Goal: Transaction & Acquisition: Purchase product/service

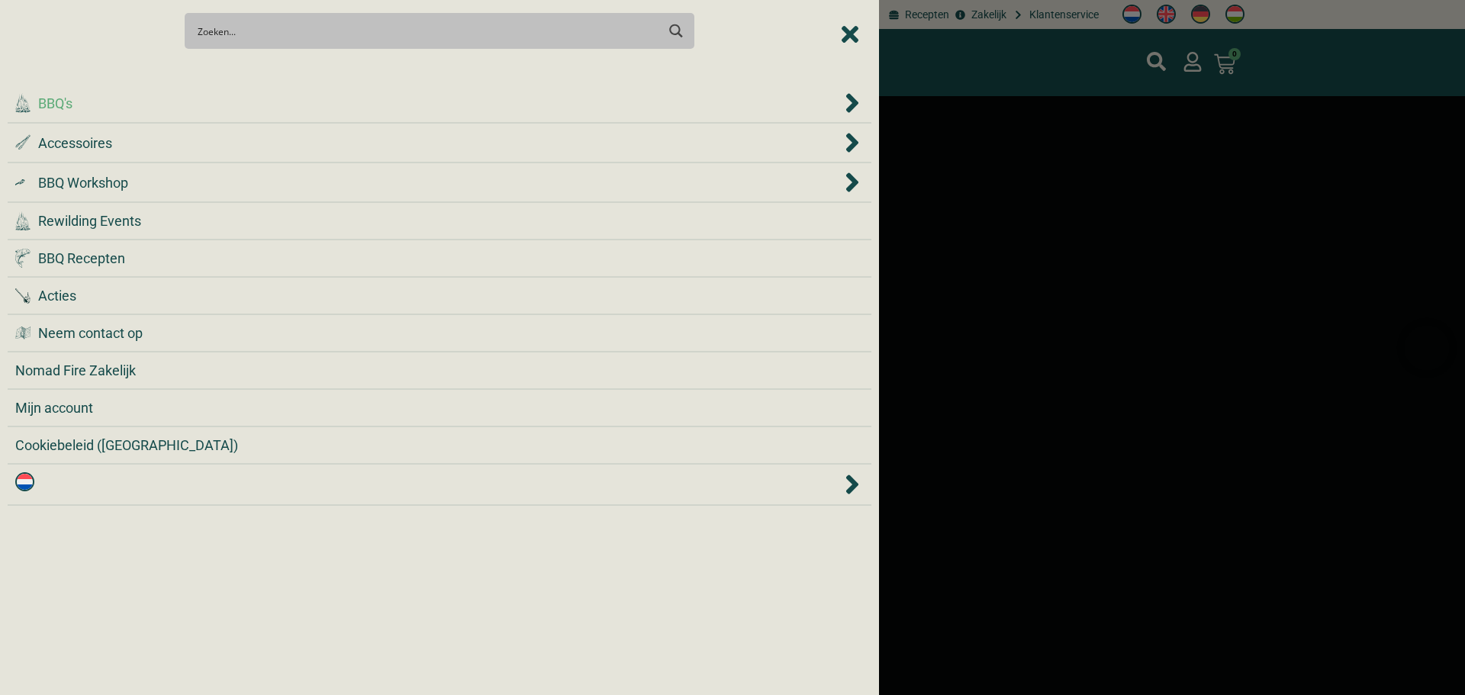
click at [226, 105] on div ".cls-1 { fill: #042e2c; } BBQ's" at bounding box center [428, 103] width 826 height 21
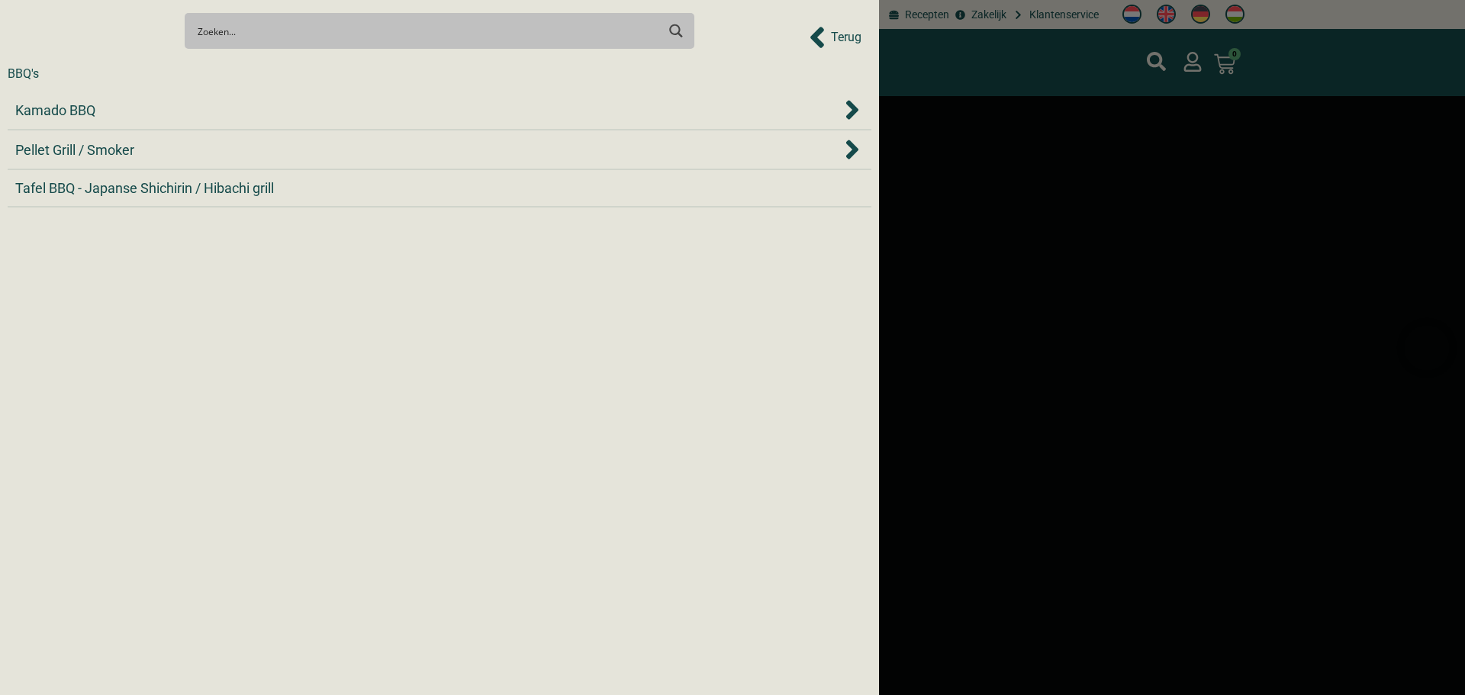
click at [226, 105] on div "Kamado BBQ" at bounding box center [428, 110] width 826 height 21
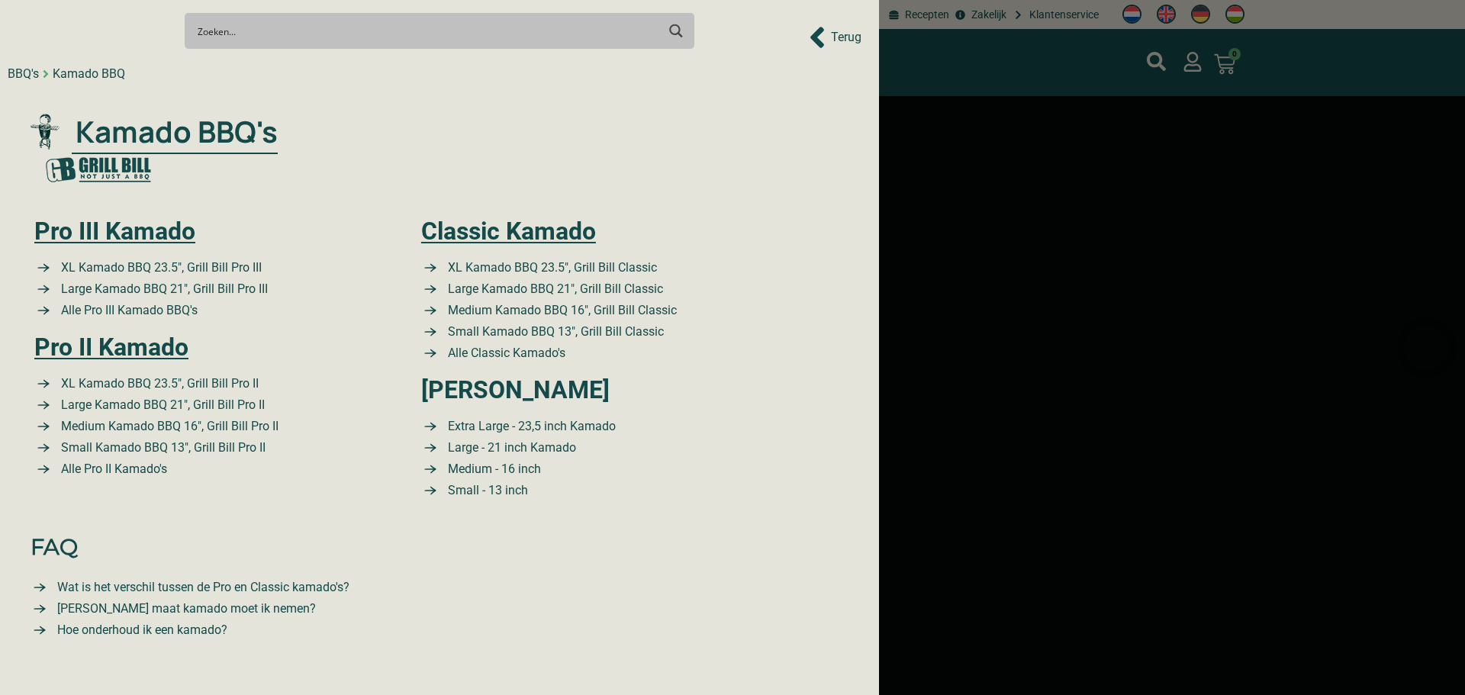
click at [226, 108] on div ".cls-1 { fill: #042e2c; } Kamado BBQ's Pro III Kamado XL Kamado BBQ 23.5″, Gril…" at bounding box center [440, 309] width 826 height 436
click at [195, 266] on span "XL Kamado BBQ 23.5″, Grill Bill Pro III" at bounding box center [159, 268] width 204 height 18
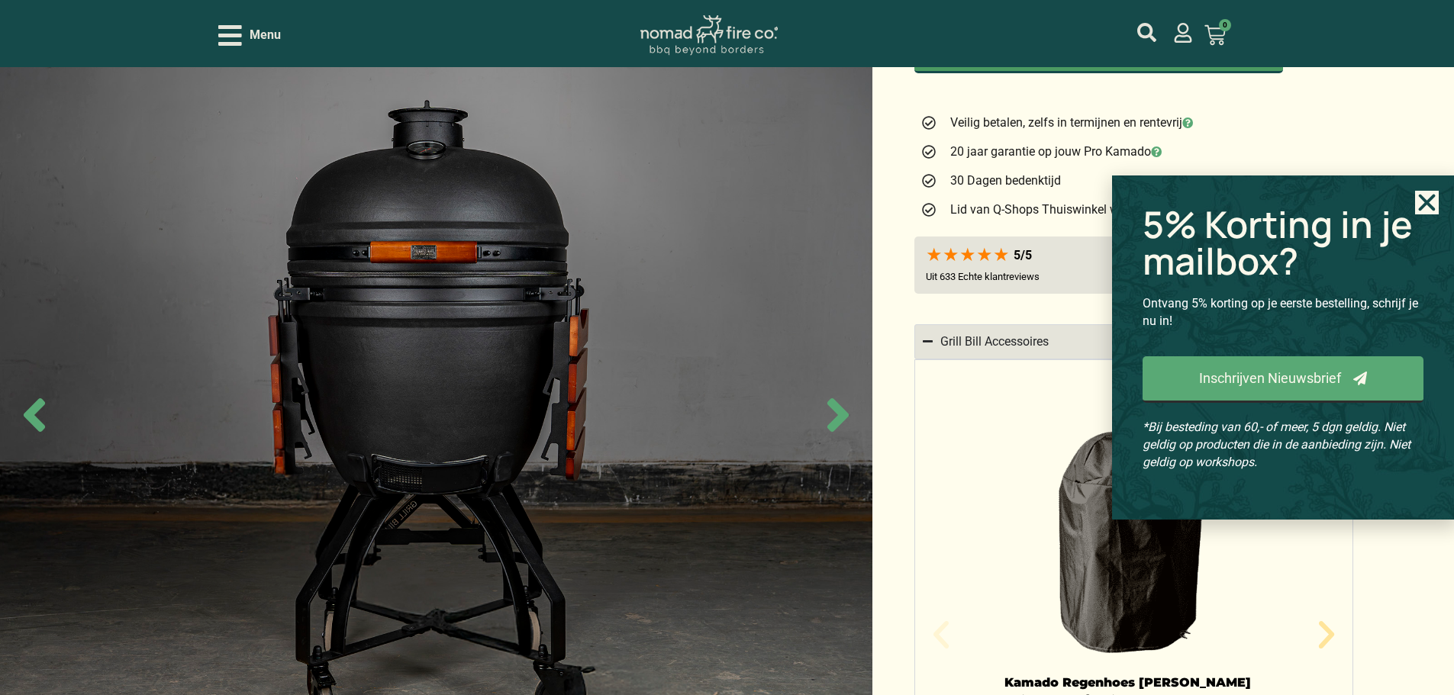
scroll to position [992, 0]
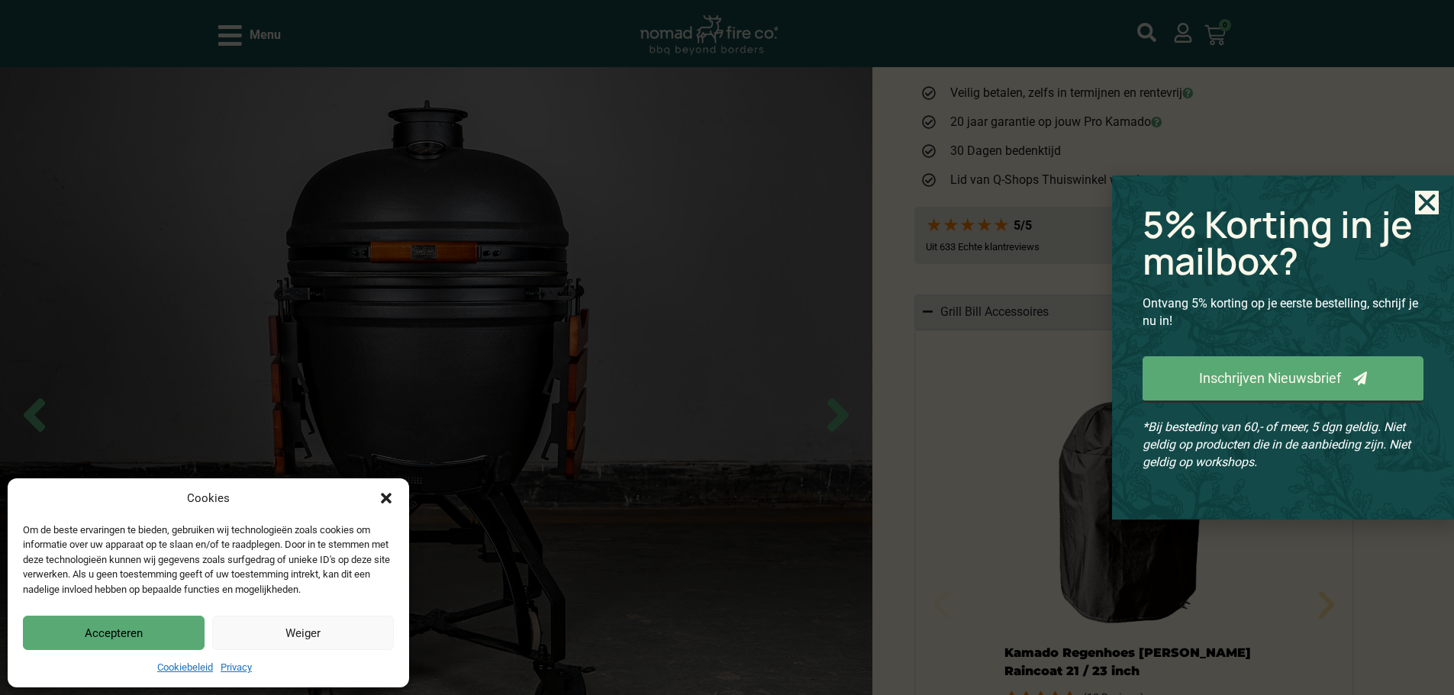
click at [1422, 210] on icon "Close" at bounding box center [1427, 203] width 24 height 24
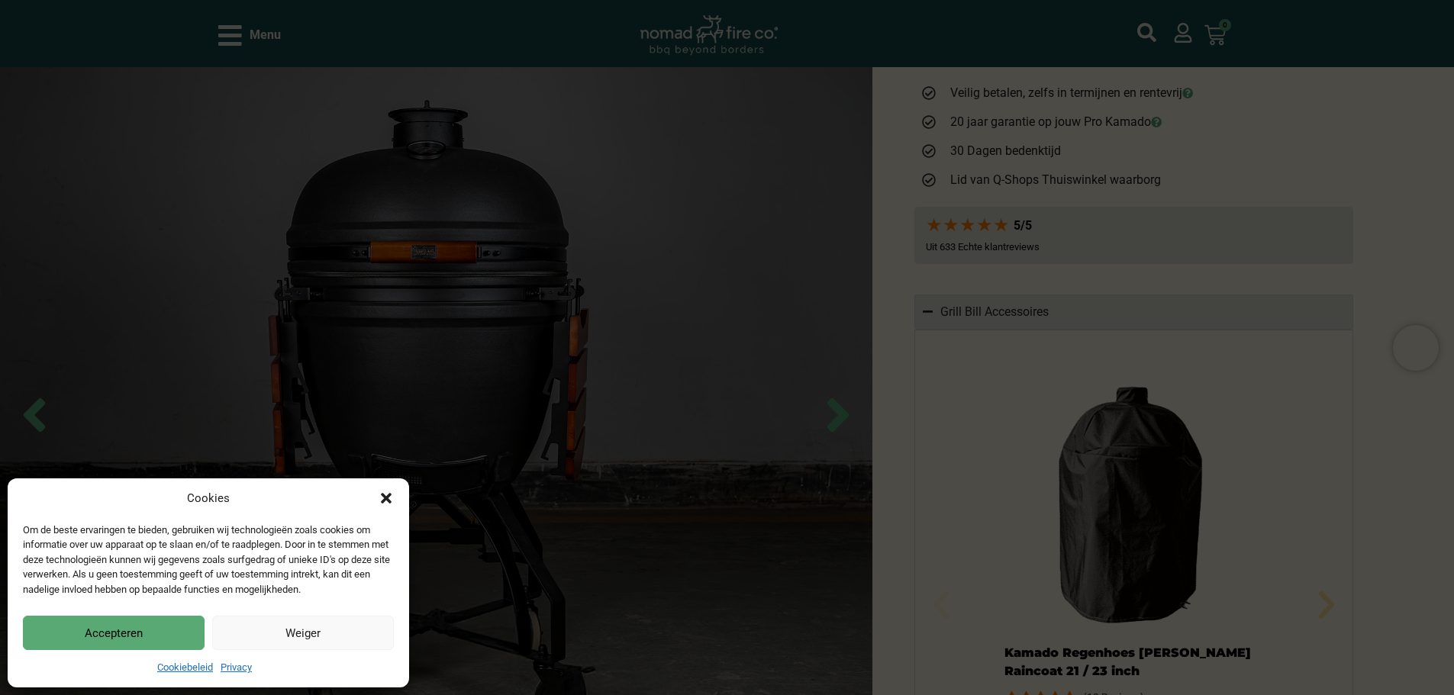
click at [130, 639] on button "Accepteren" at bounding box center [114, 633] width 182 height 34
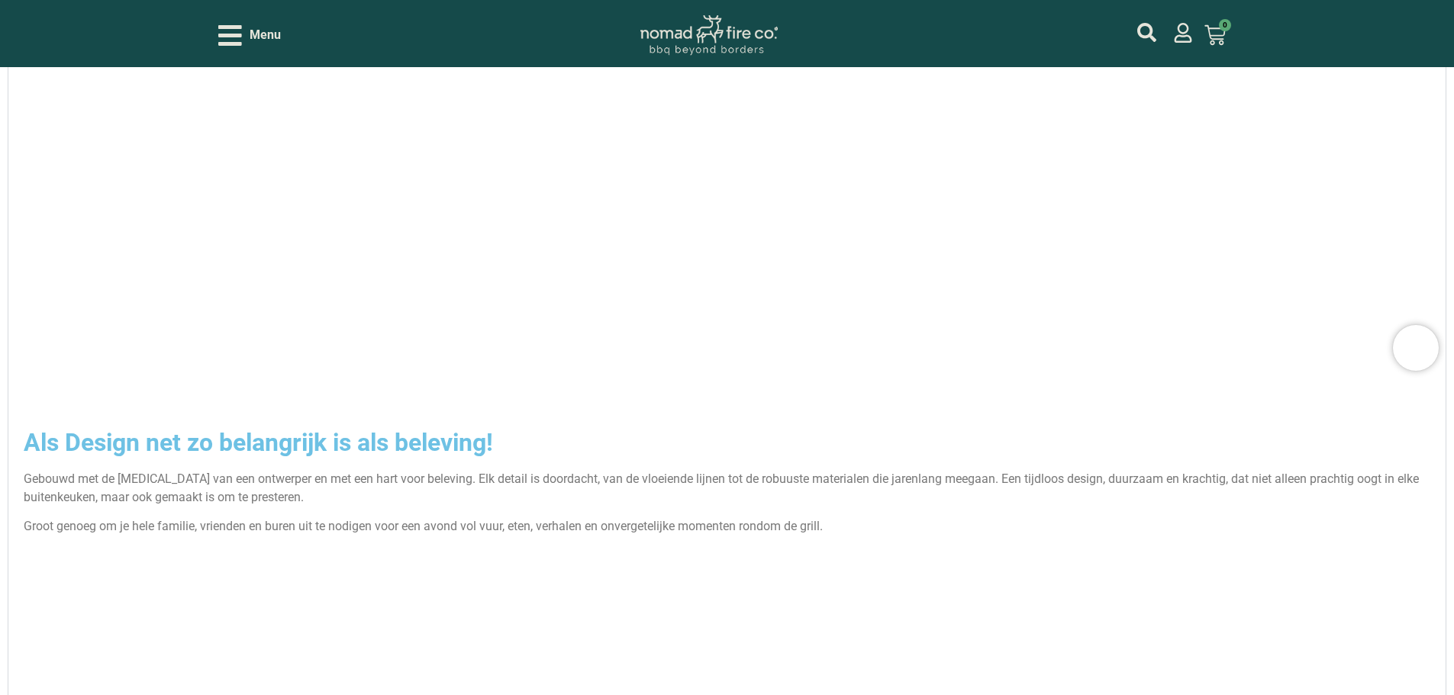
scroll to position [2365, 0]
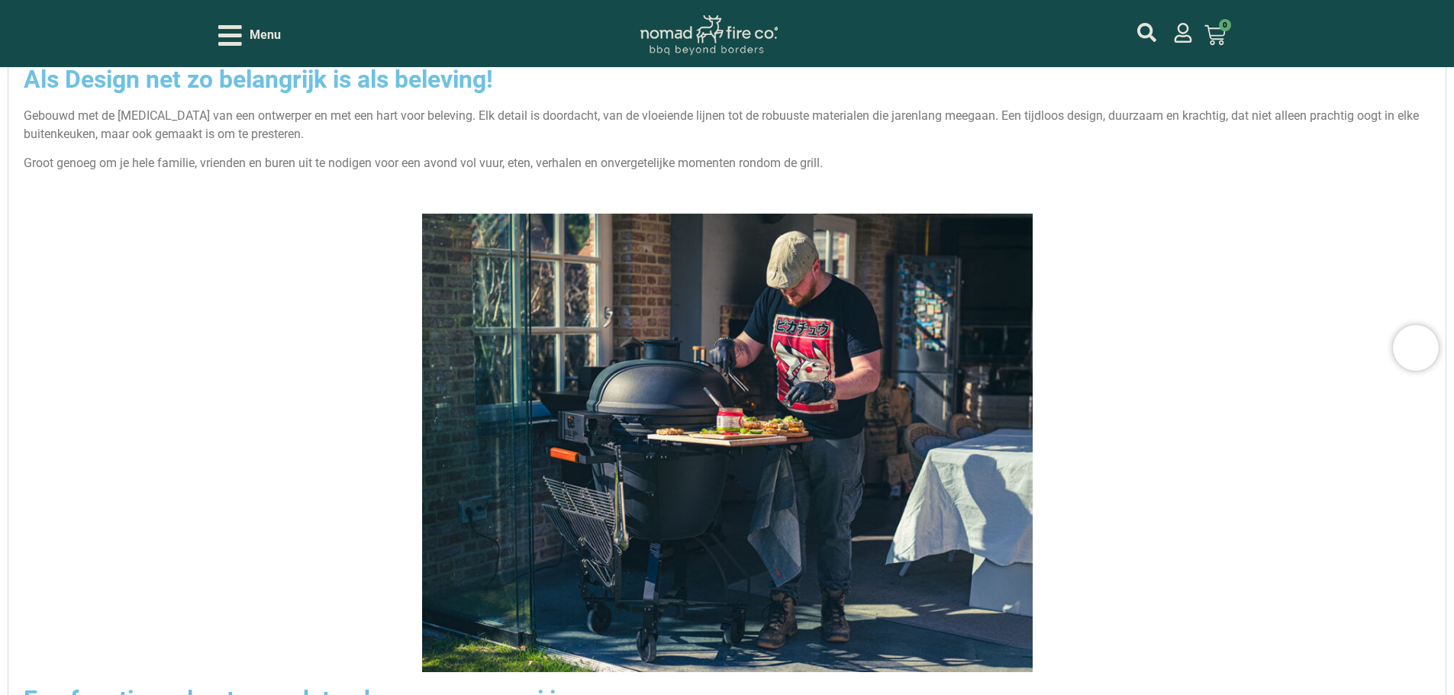
scroll to position [2594, 0]
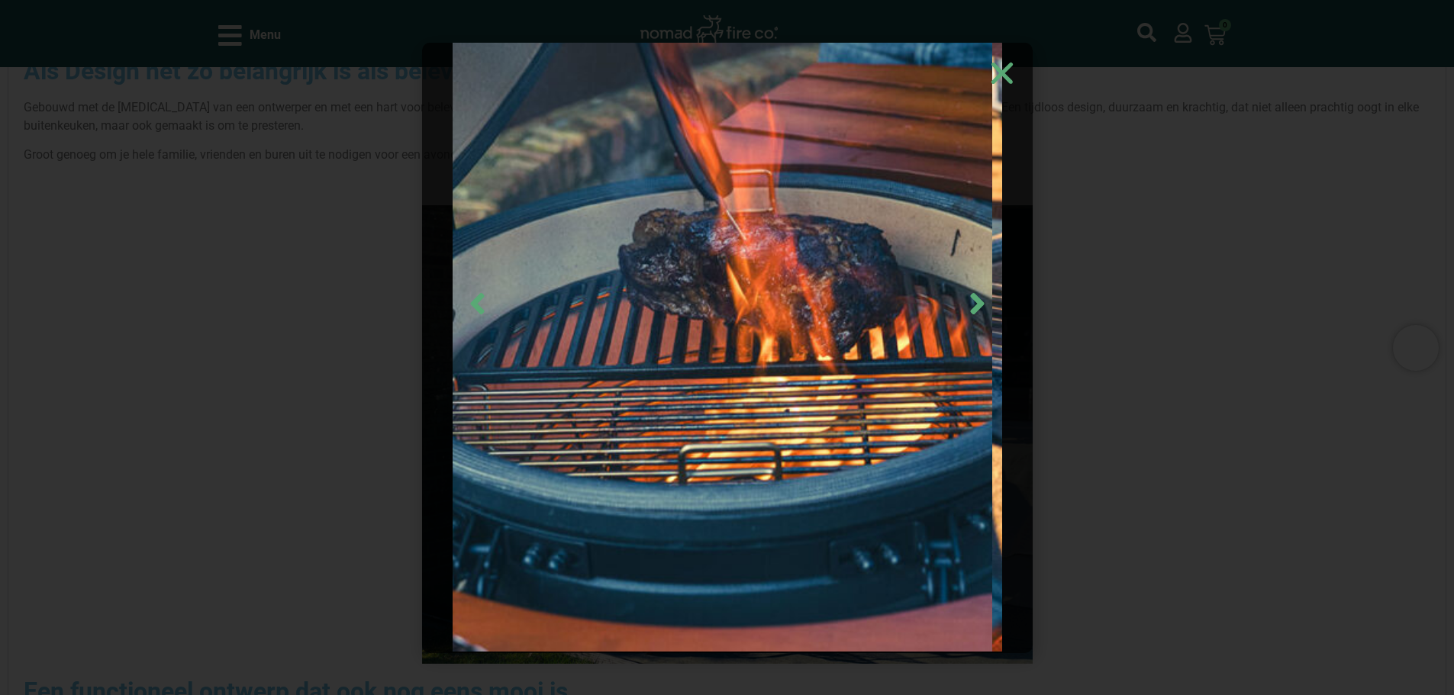
scroll to position [113, 0]
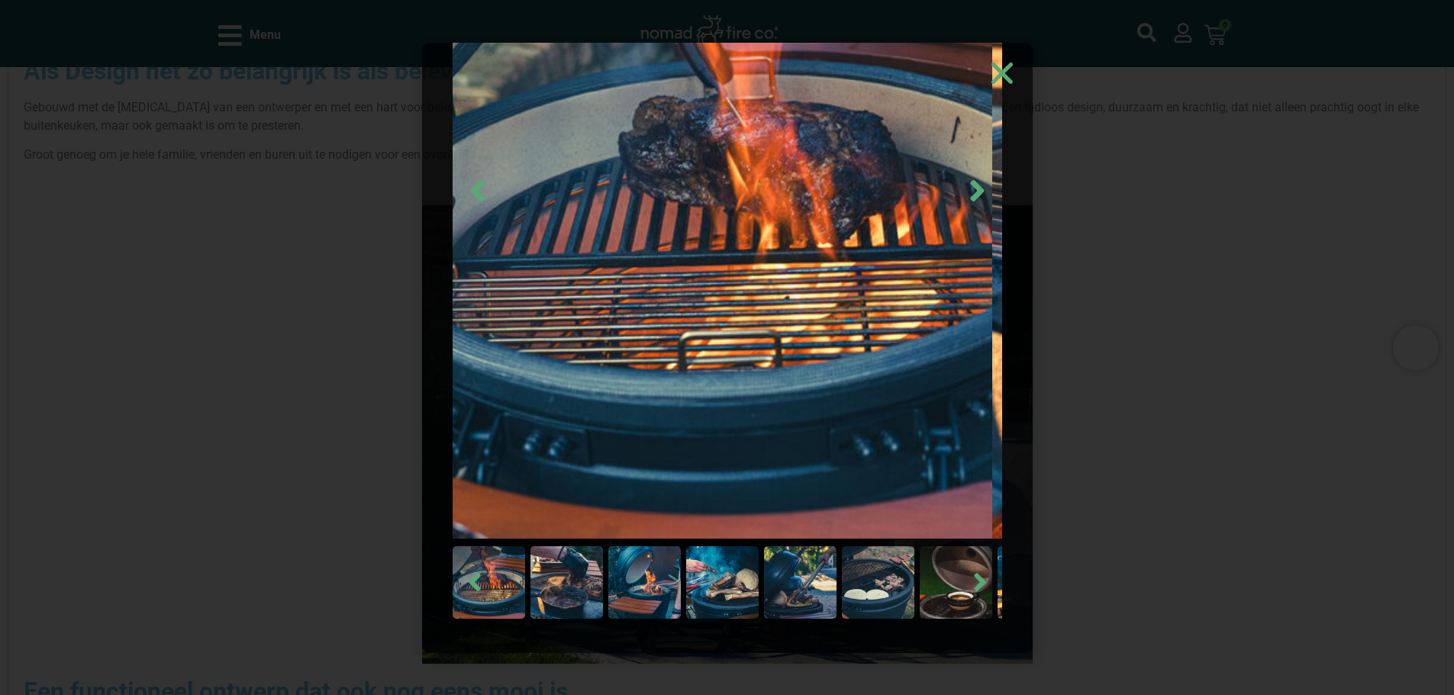
click at [728, 584] on img at bounding box center [722, 582] width 72 height 72
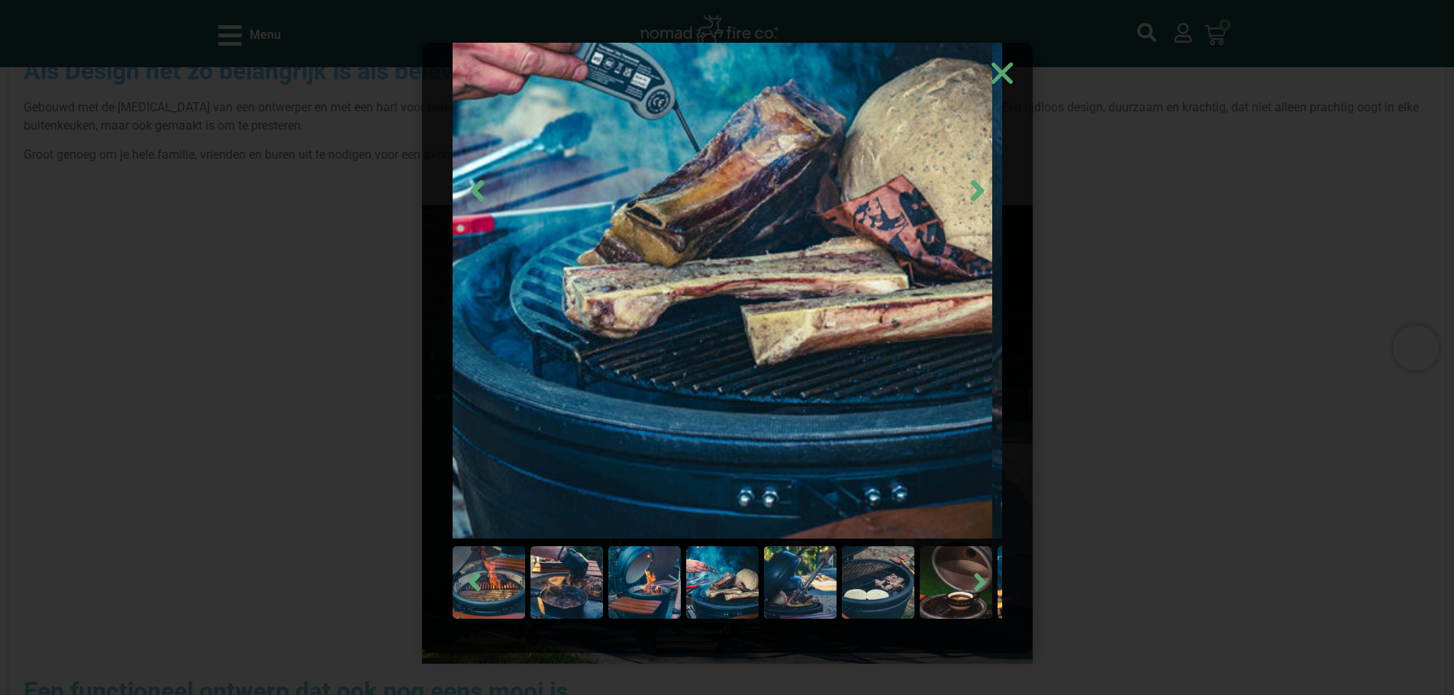
click at [792, 586] on img at bounding box center [800, 582] width 72 height 72
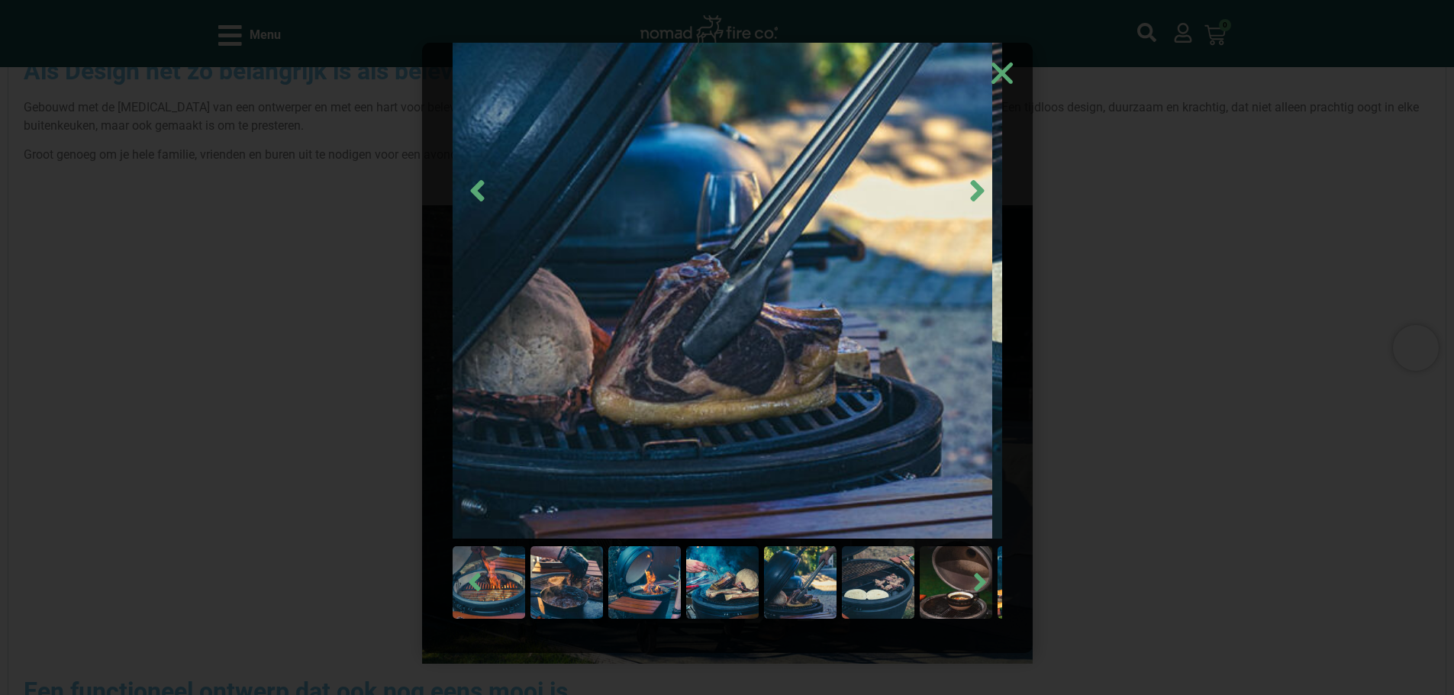
click at [880, 589] on img at bounding box center [878, 582] width 72 height 72
click at [859, 590] on img at bounding box center [878, 582] width 72 height 72
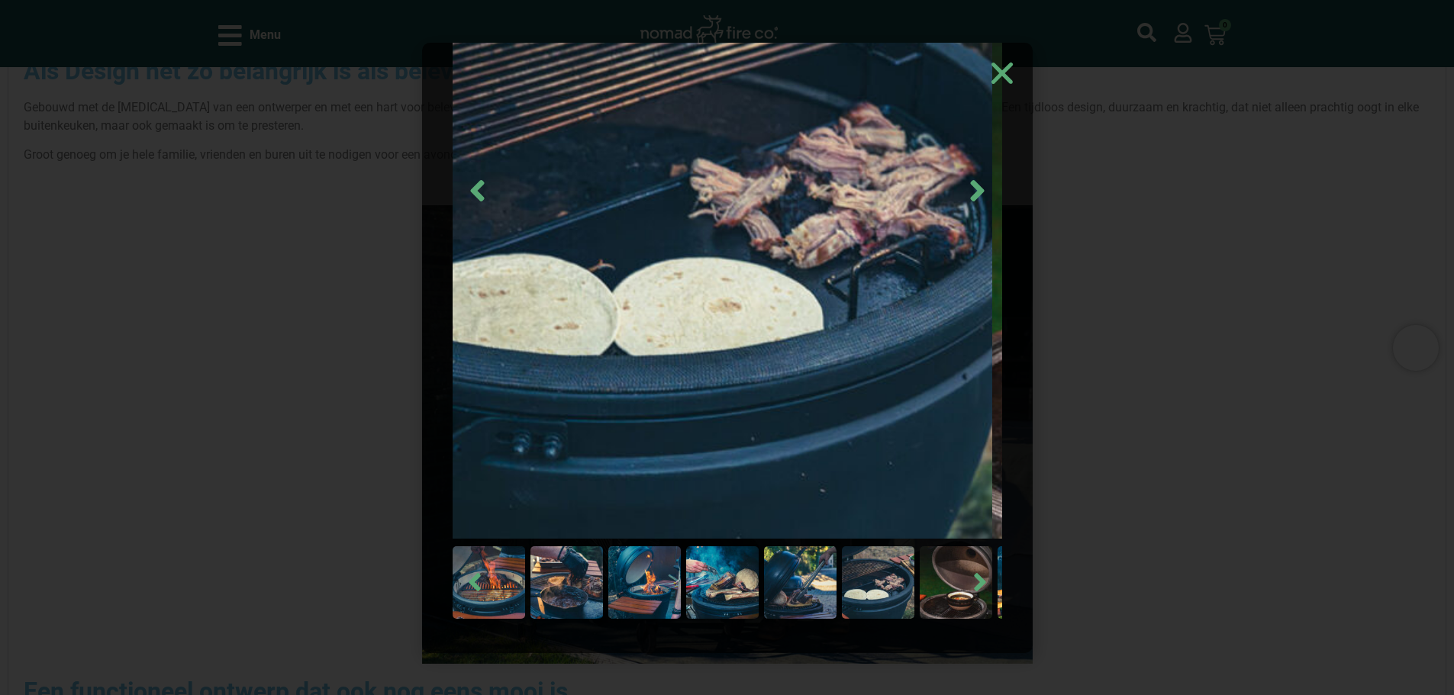
click at [639, 584] on img at bounding box center [644, 582] width 72 height 72
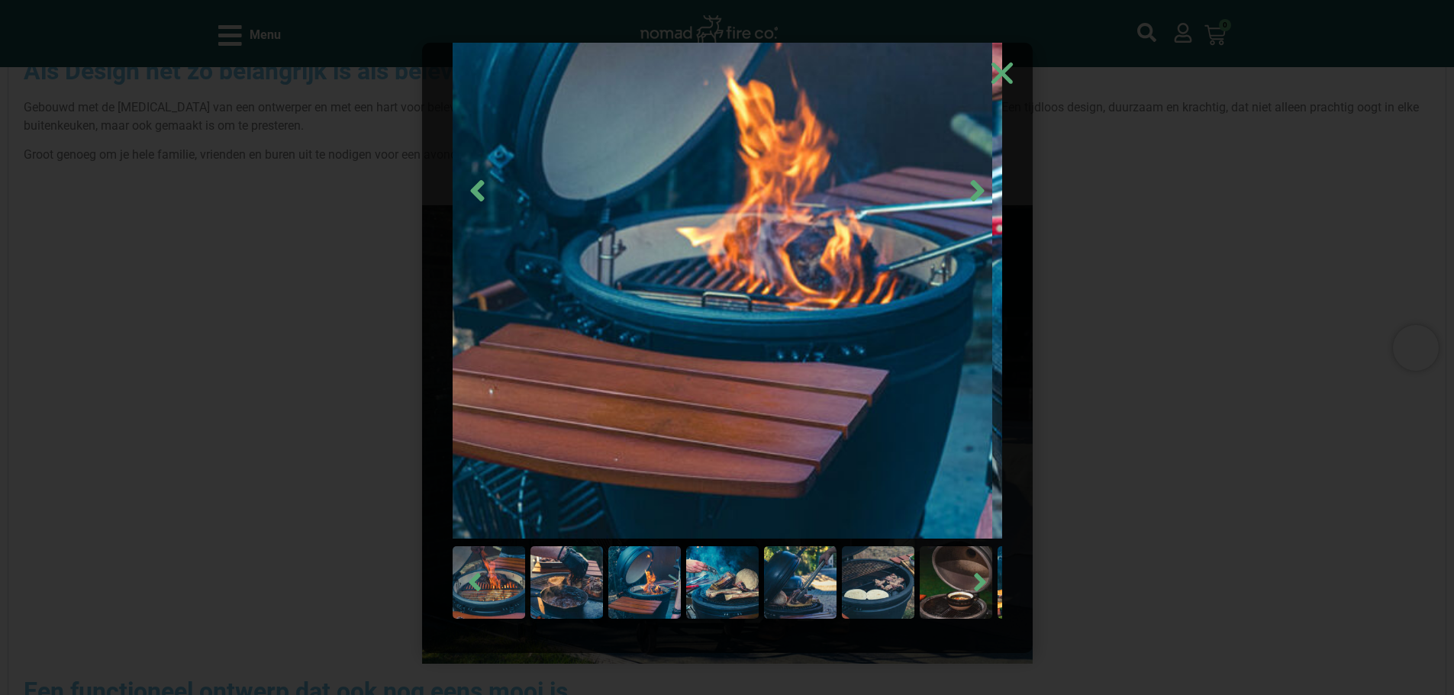
click at [995, 69] on use "Close" at bounding box center [1000, 72] width 21 height 21
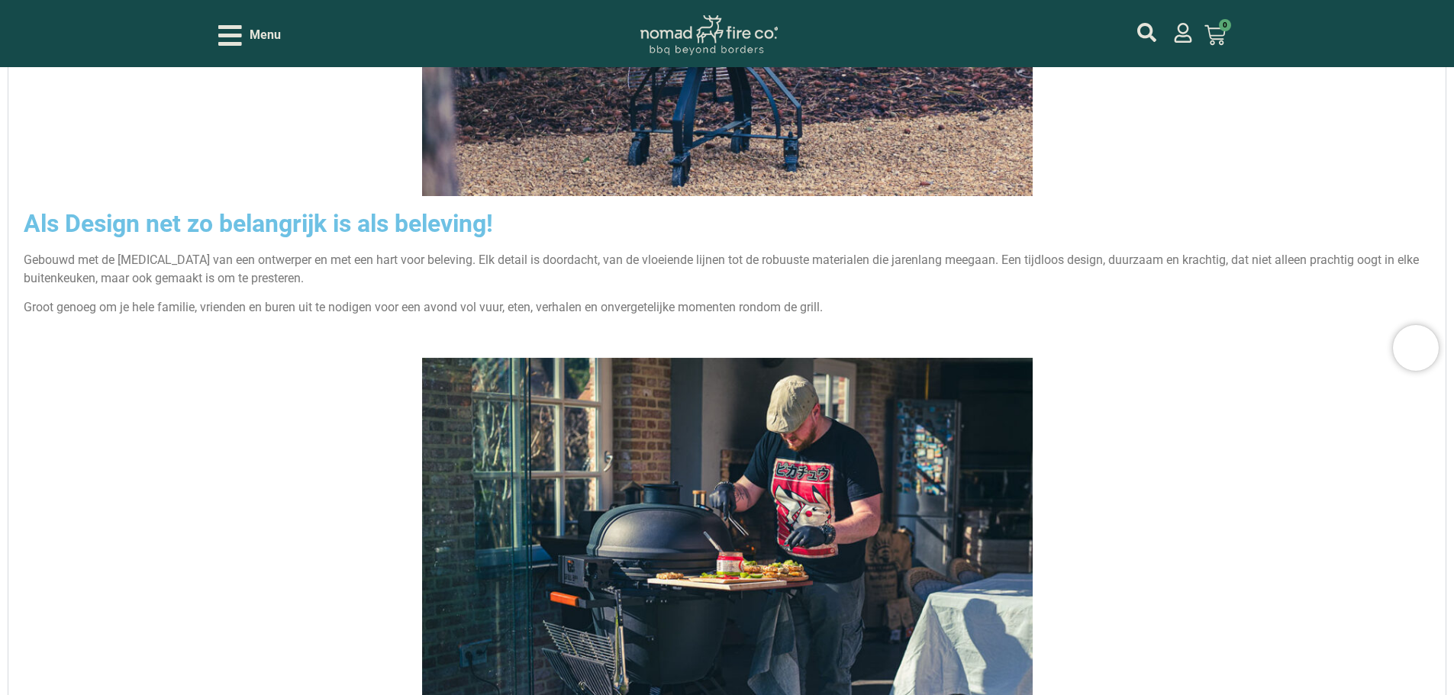
scroll to position [1755, 0]
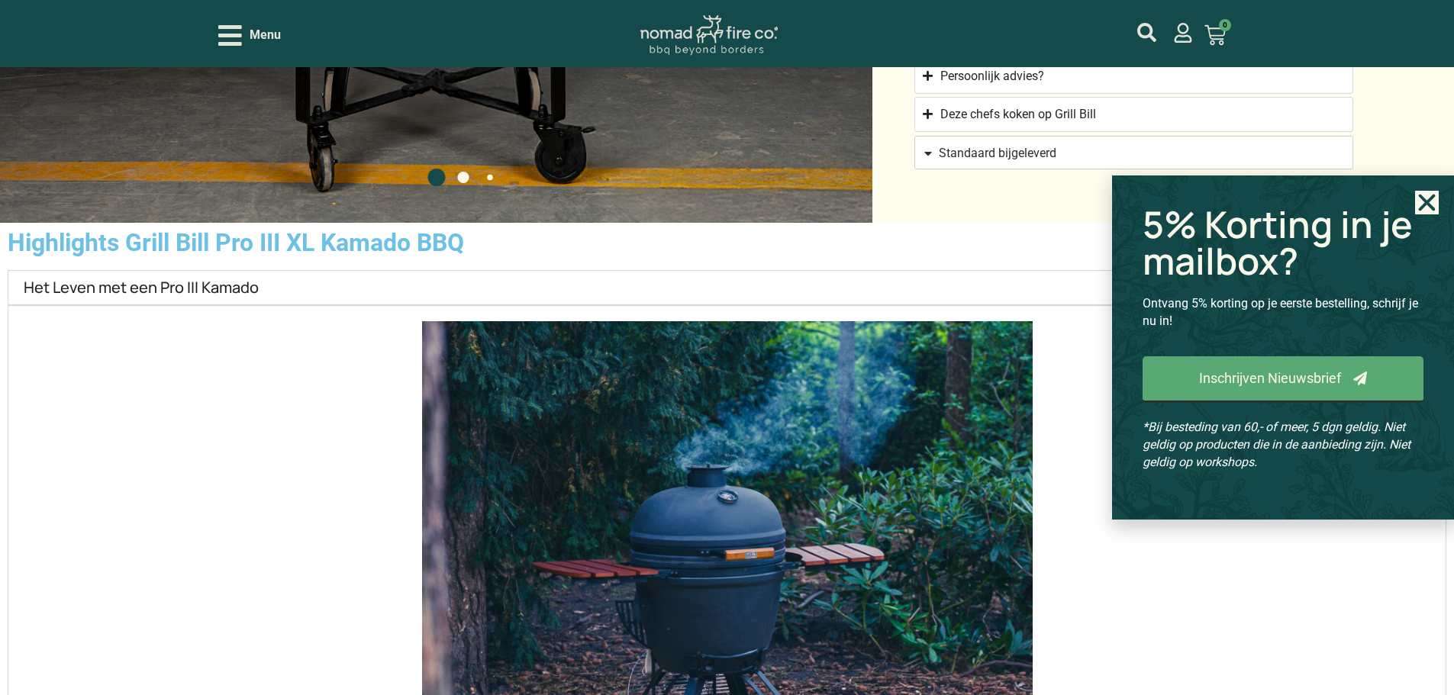
scroll to position [1828, 0]
click at [1421, 201] on icon "Close" at bounding box center [1427, 203] width 24 height 24
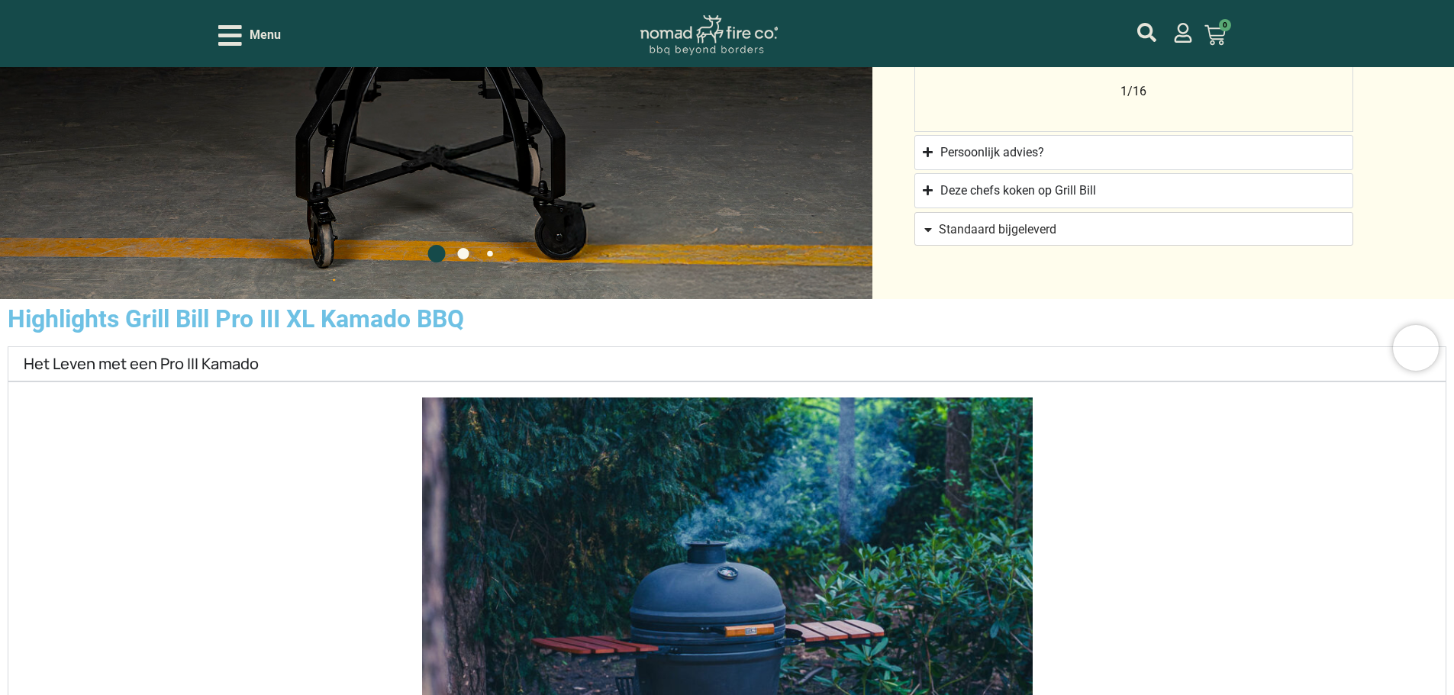
scroll to position [1676, 0]
